Goal: Task Accomplishment & Management: Use online tool/utility

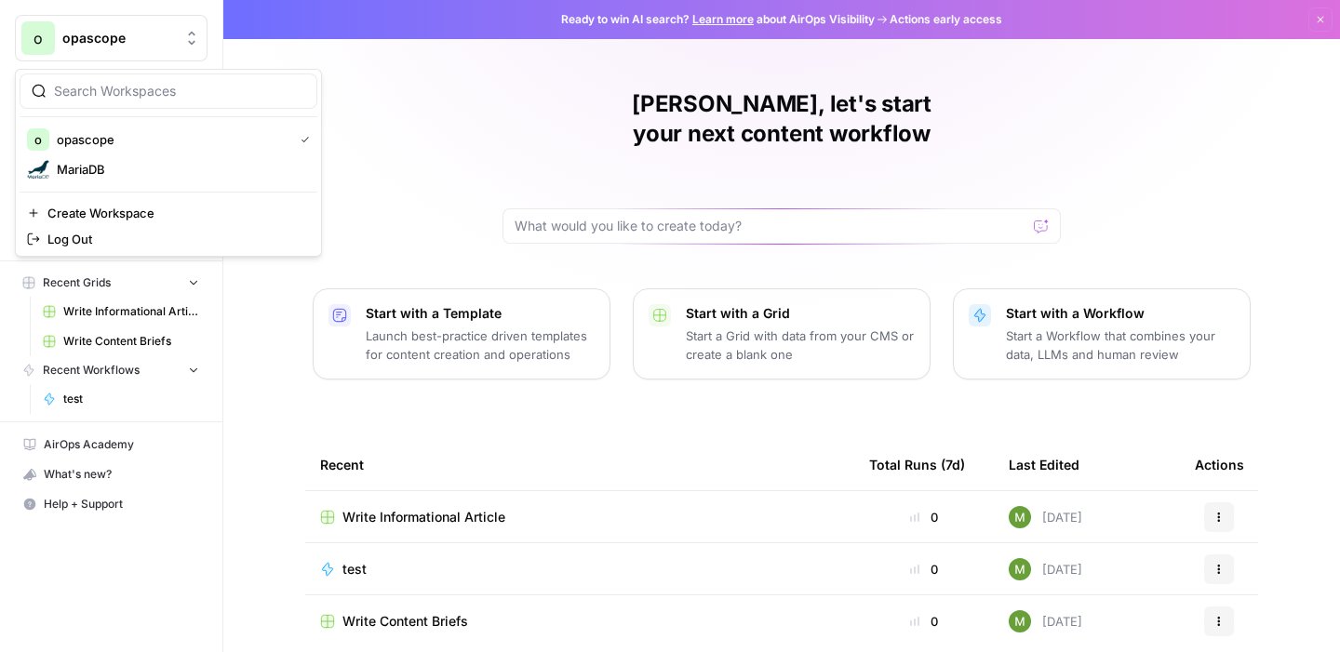
click at [94, 35] on span "opascope" at bounding box center [118, 38] width 113 height 19
click at [72, 160] on span "MariaDB" at bounding box center [180, 169] width 246 height 19
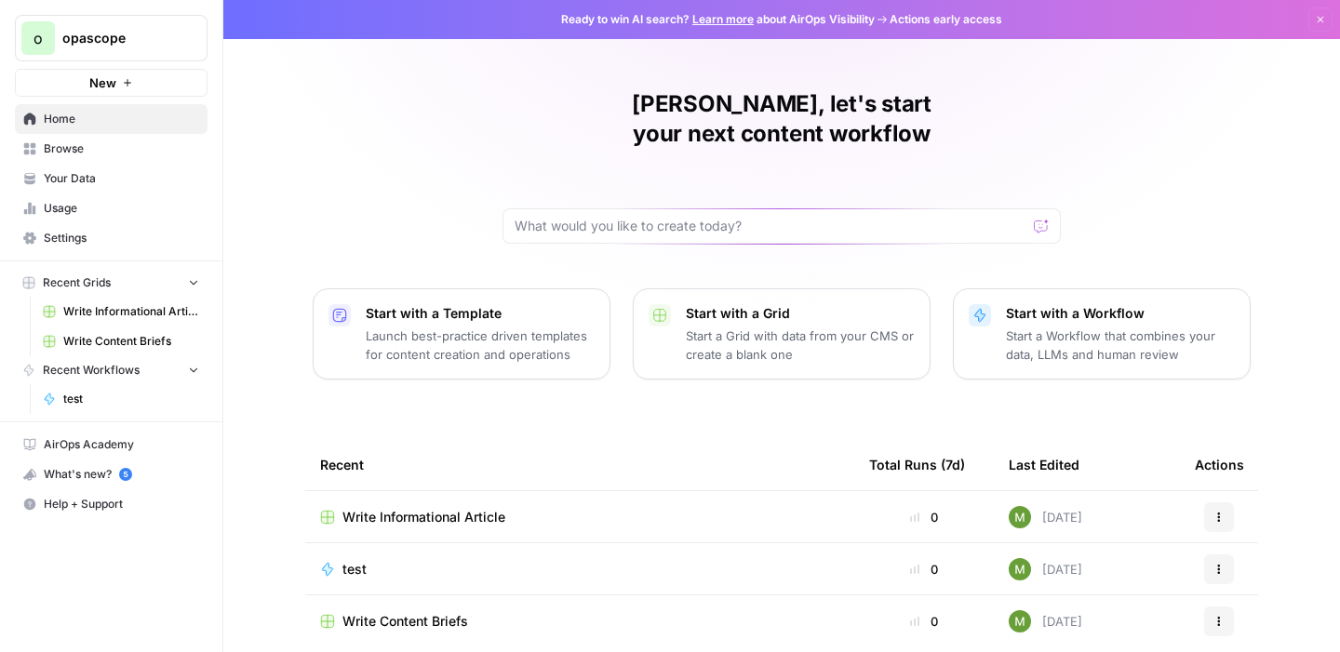
click at [401, 612] on span "Write Content Briefs" at bounding box center [405, 621] width 126 height 19
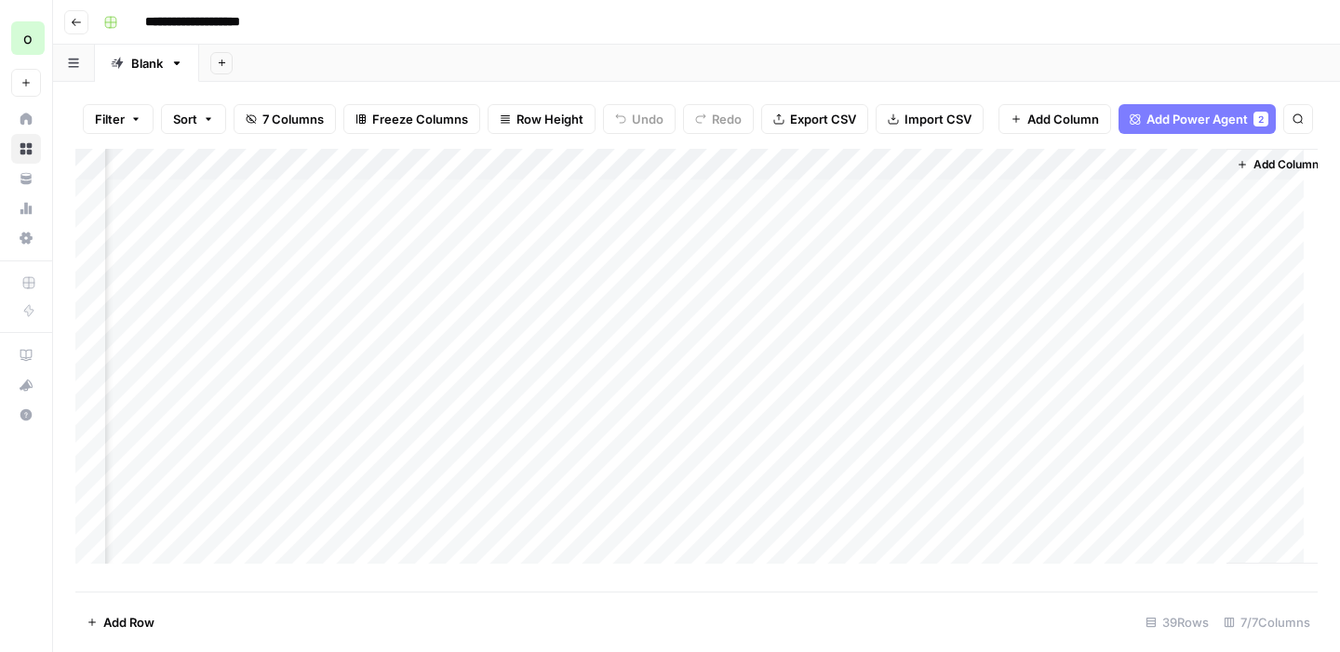
scroll to position [0, 769]
click at [681, 239] on div "Add Column" at bounding box center [696, 363] width 1242 height 429
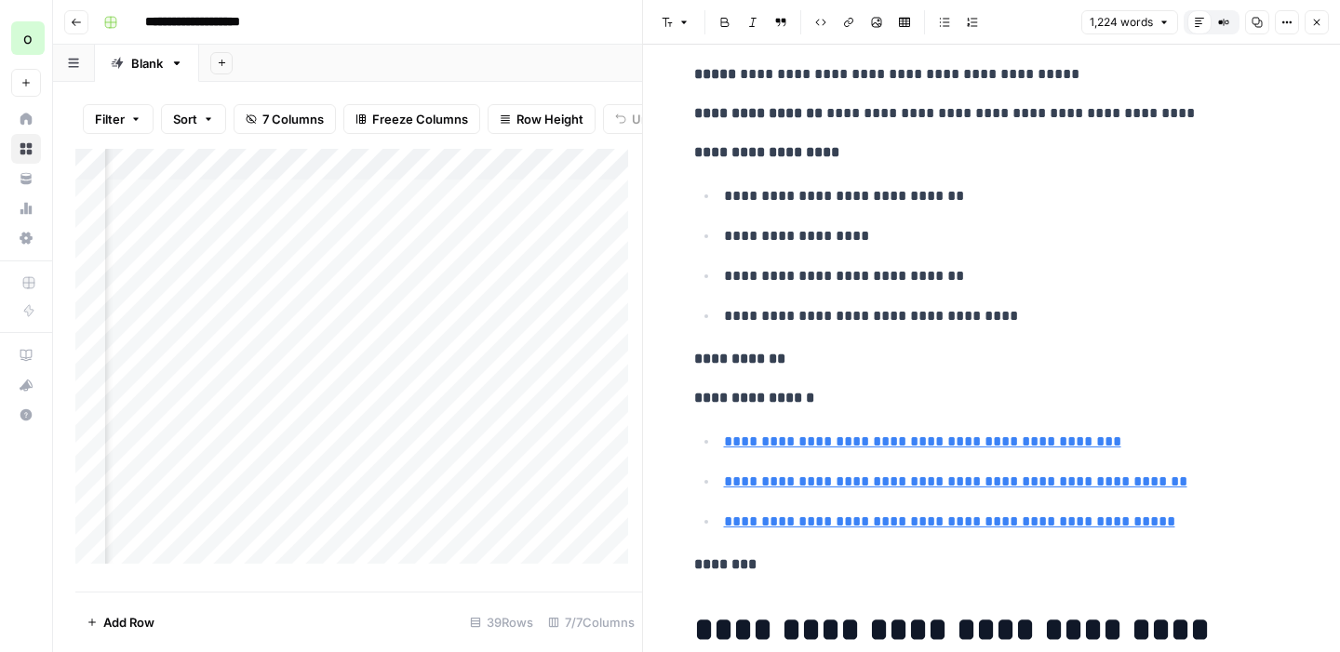
scroll to position [97, 0]
click at [1320, 29] on button "Close" at bounding box center [1316, 22] width 24 height 24
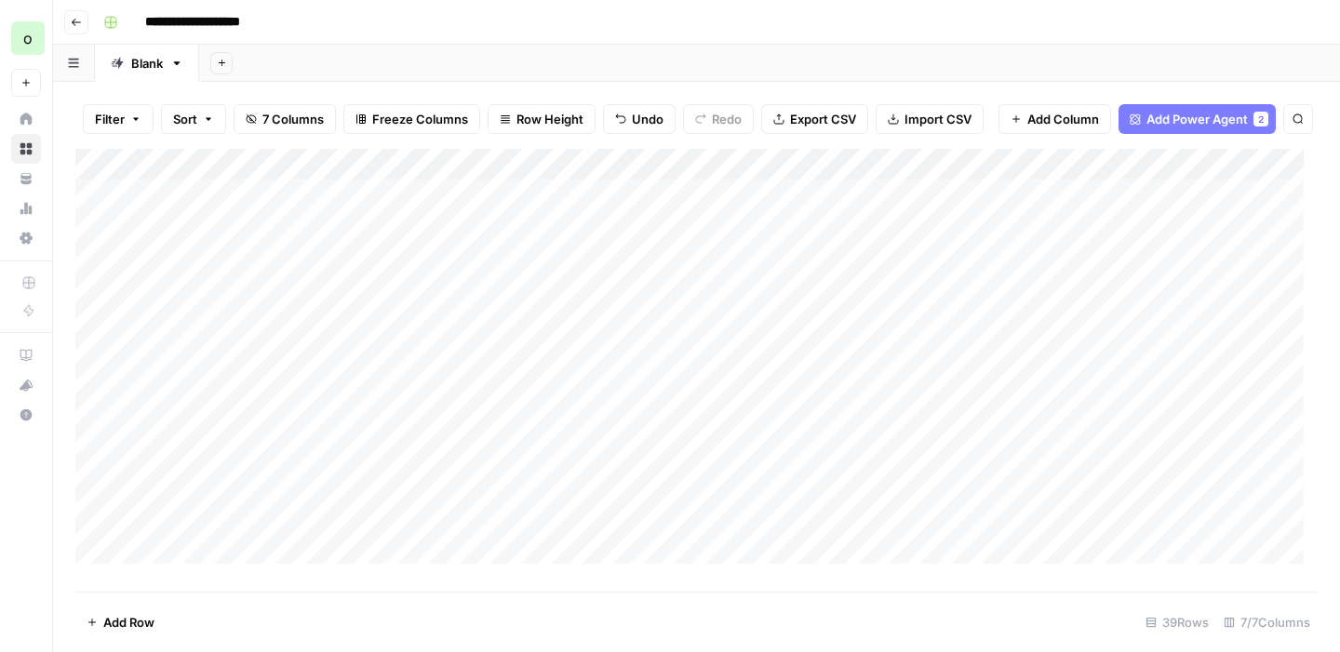
click at [75, 23] on icon "button" at bounding box center [76, 22] width 11 height 11
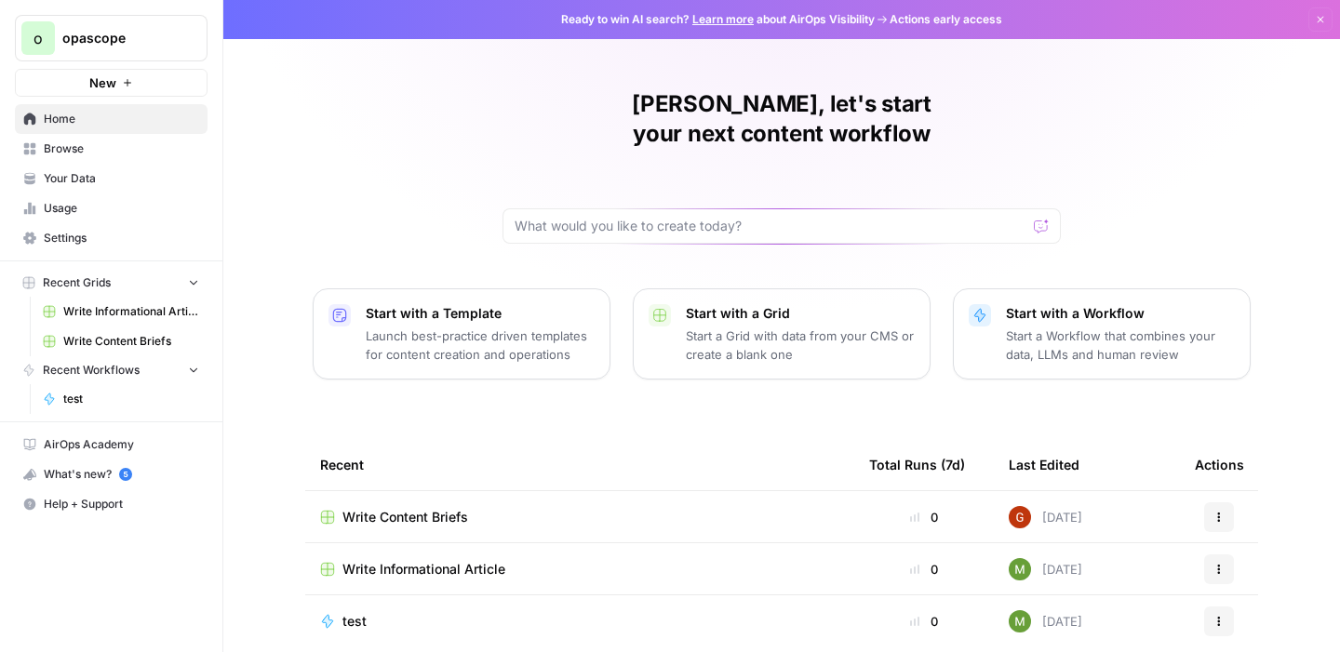
click at [539, 328] on p "Launch best-practice driven templates for content creation and operations" at bounding box center [480, 345] width 229 height 37
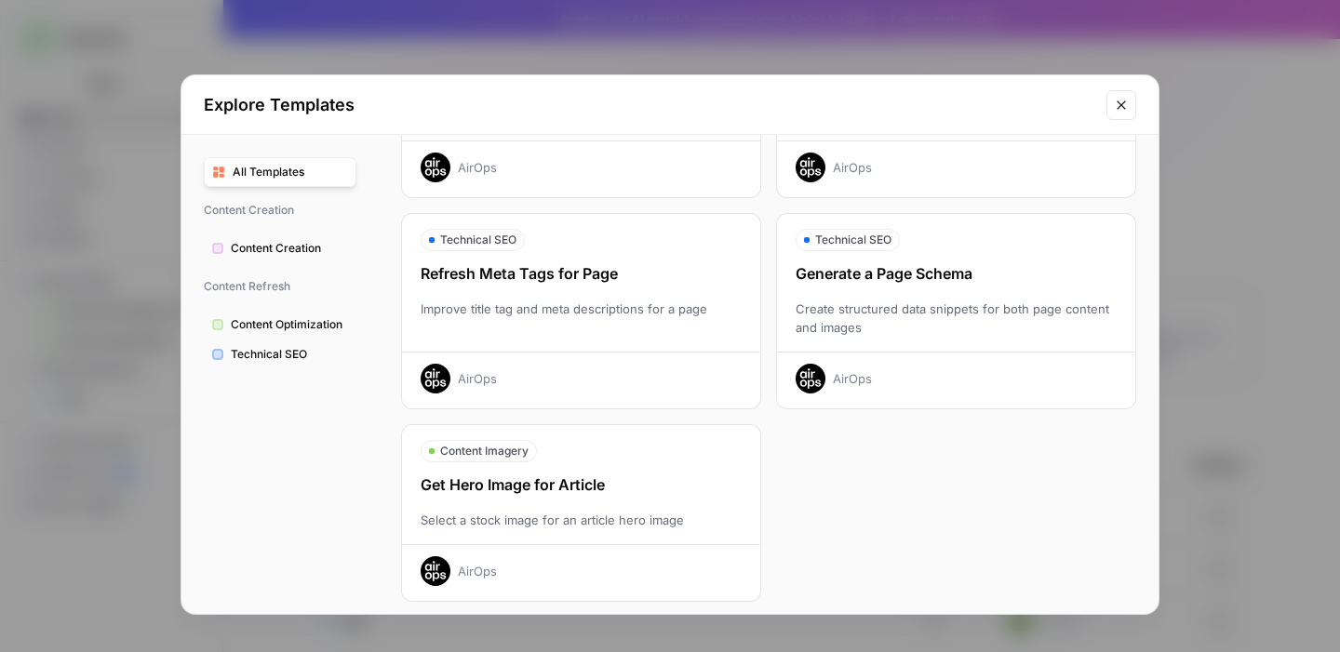
scroll to position [621, 0]
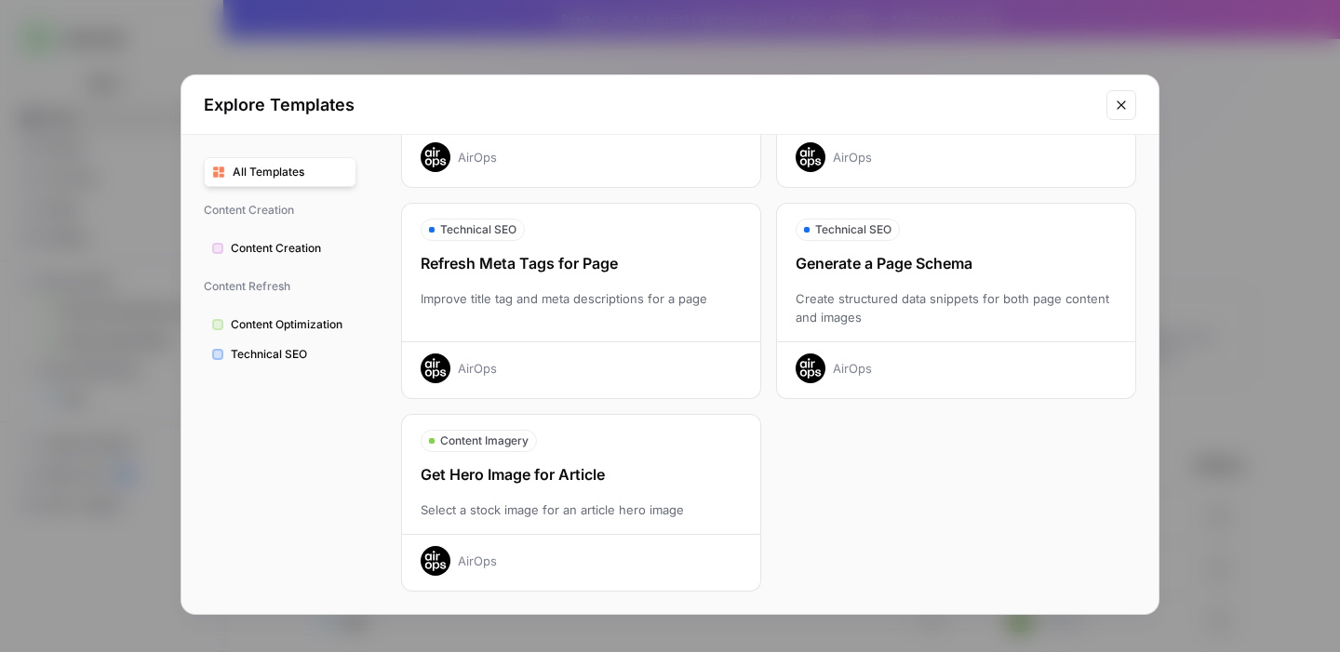
click at [252, 252] on span "Content Creation" at bounding box center [289, 248] width 117 height 17
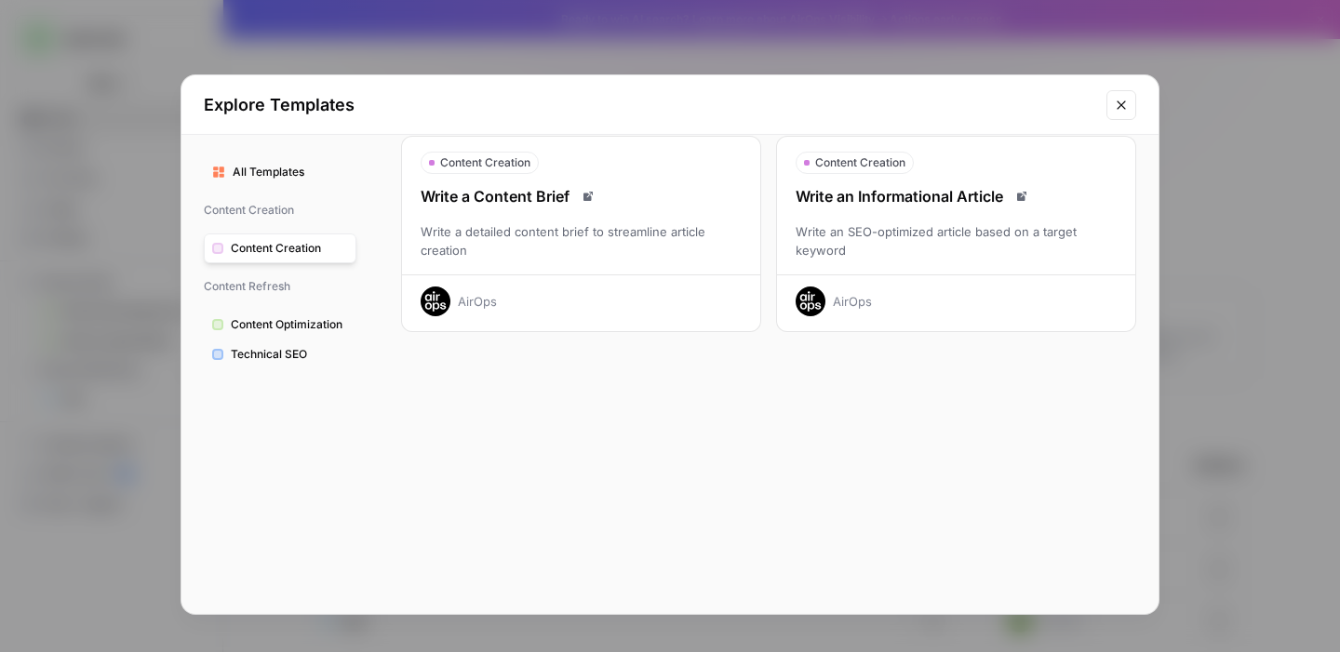
scroll to position [0, 0]
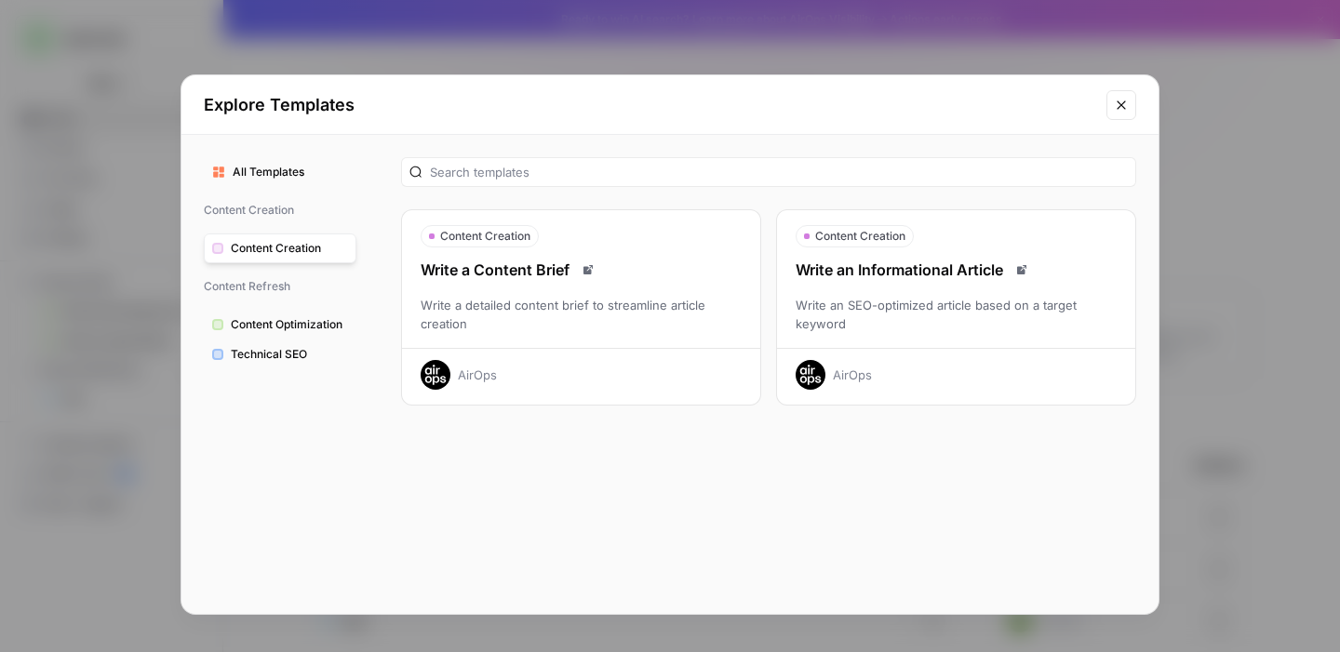
click at [285, 171] on span "All Templates" at bounding box center [290, 172] width 115 height 17
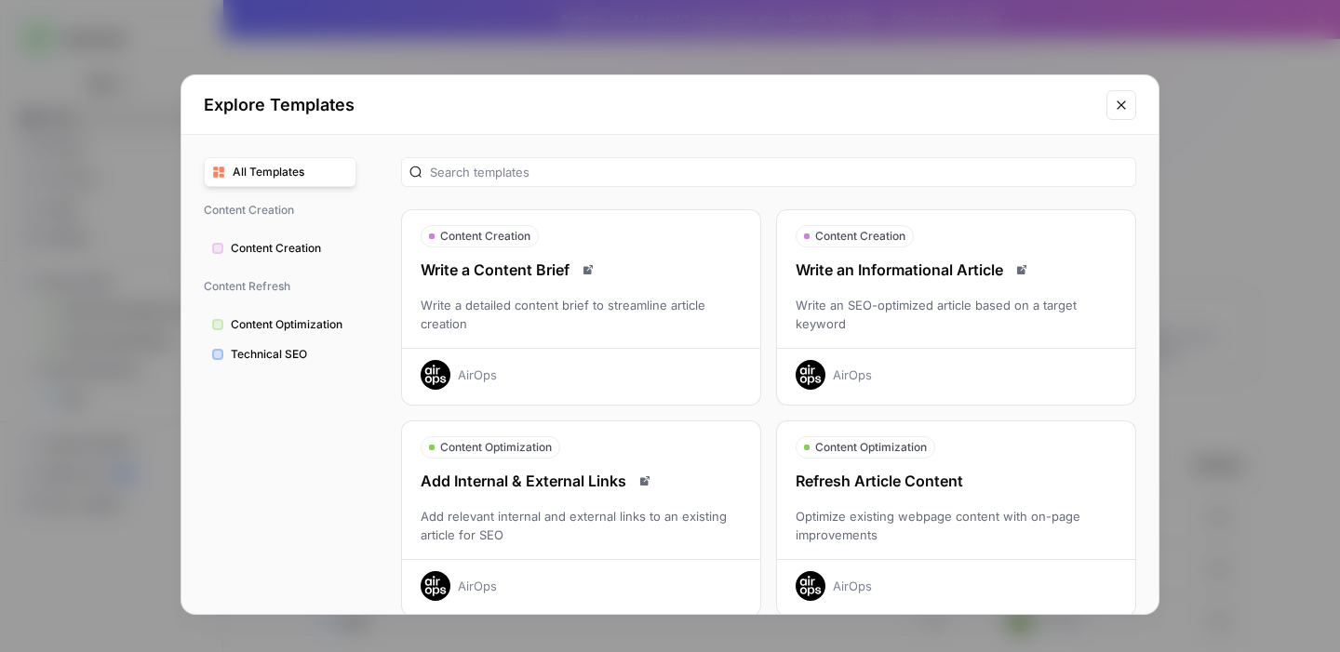
click at [284, 409] on div "All Templates Content Creation Content Creation Content Refresh Content Optimiz…" at bounding box center [279, 374] width 197 height 479
click at [1122, 103] on icon "Close modal" at bounding box center [1120, 104] width 8 height 8
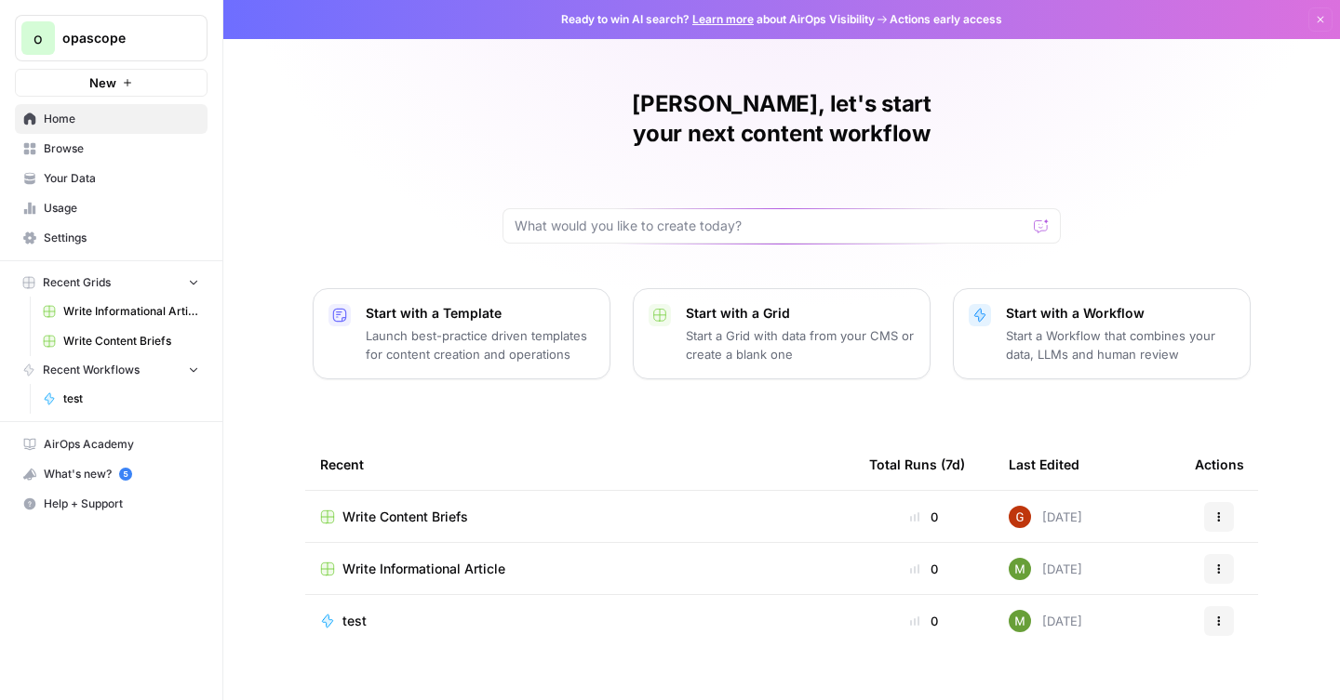
click at [99, 29] on span "opascope" at bounding box center [118, 38] width 113 height 19
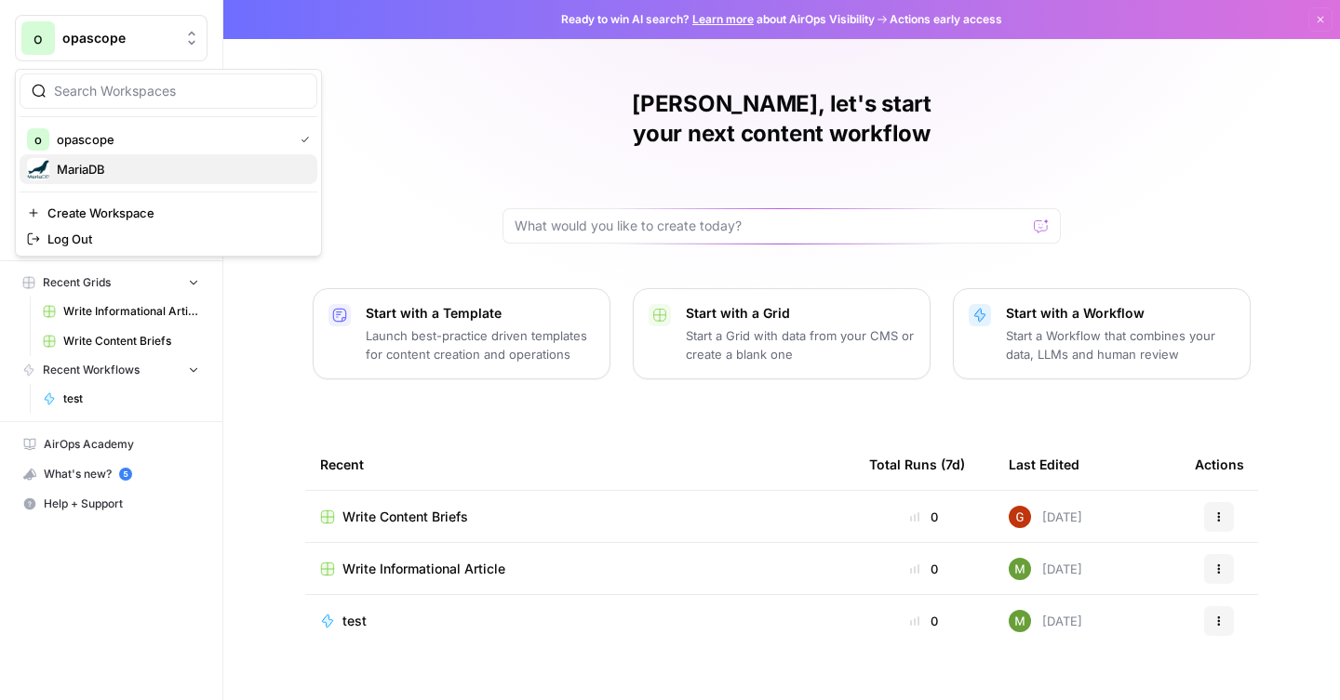
click at [63, 173] on span "MariaDB" at bounding box center [180, 169] width 246 height 19
